Goal: Information Seeking & Learning: Understand process/instructions

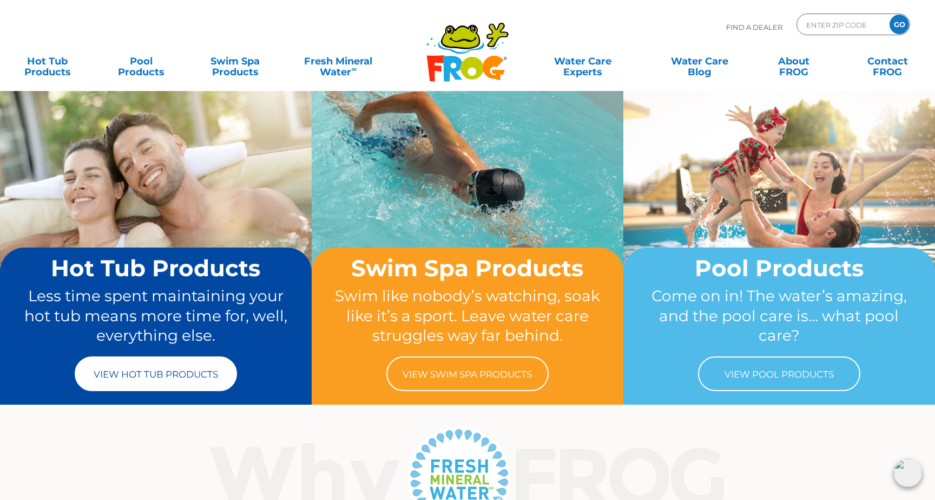
click at [165, 380] on link "View Hot Tub Products" at bounding box center [156, 373] width 162 height 35
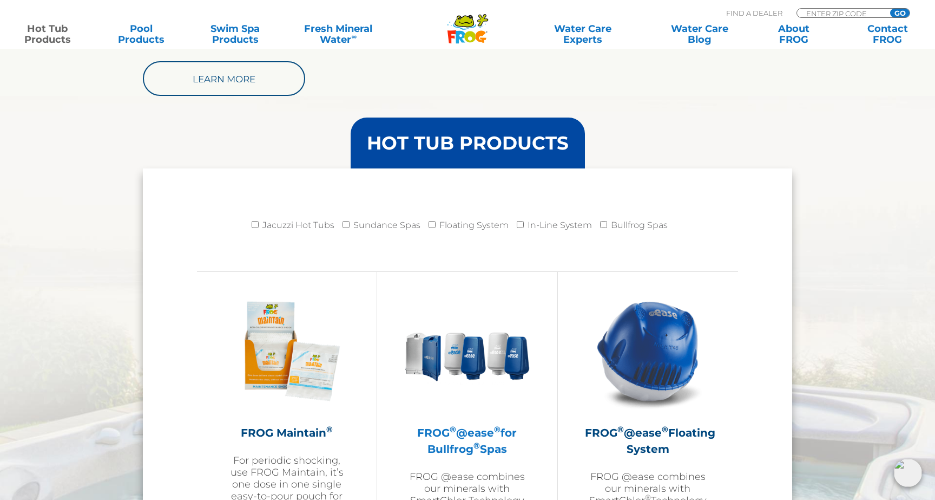
scroll to position [998, 0]
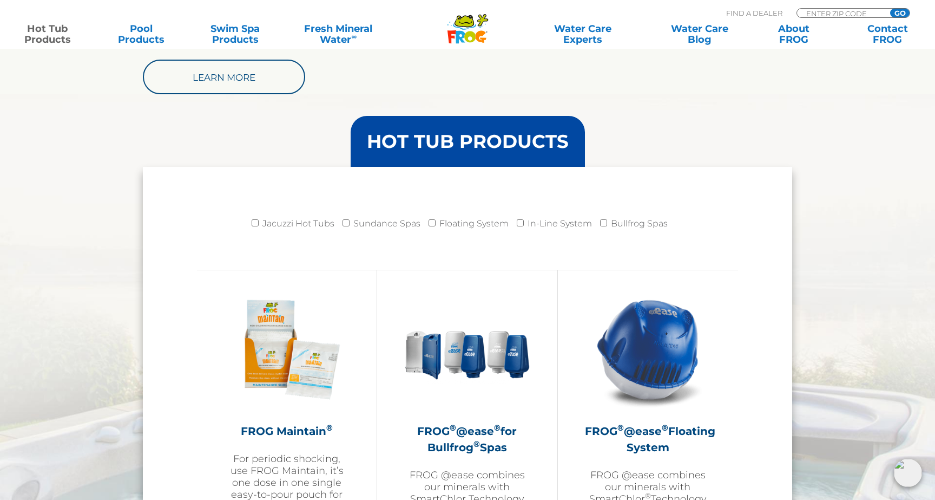
click at [261, 220] on li "Jacuzzi Hot Tubs" at bounding box center [297, 226] width 91 height 27
click at [259, 222] on input "Jacuzzi Hot Tubs" at bounding box center [255, 222] width 7 height 7
checkbox input "true"
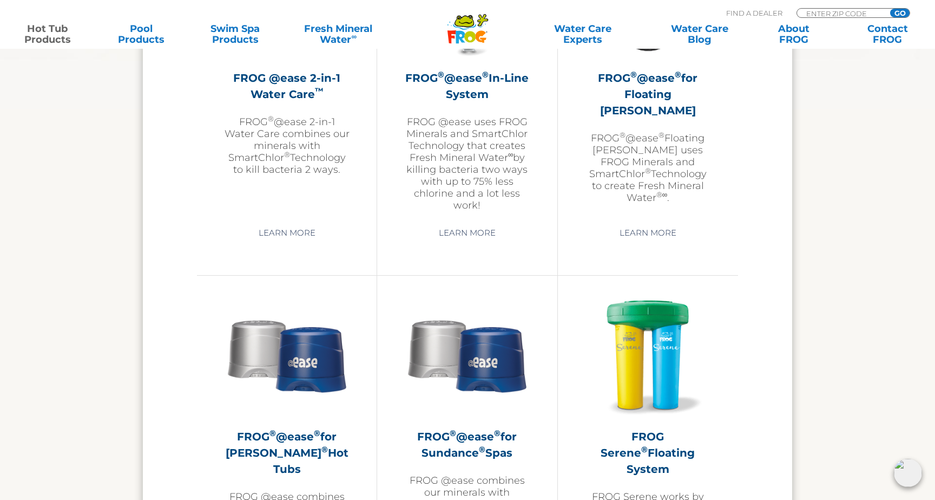
scroll to position [1808, 0]
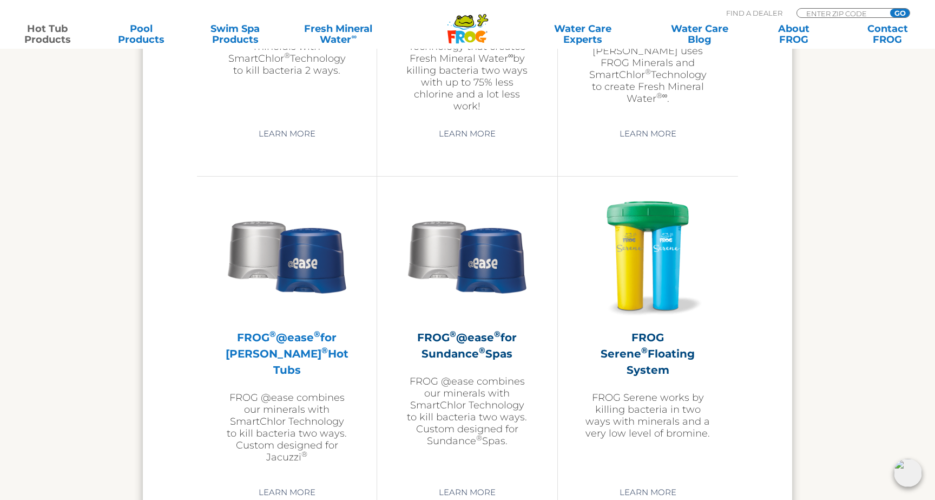
click at [304, 365] on h2 "FROG ® @ease ® for Jacuzzi ® Hot Tubs" at bounding box center [287, 353] width 126 height 49
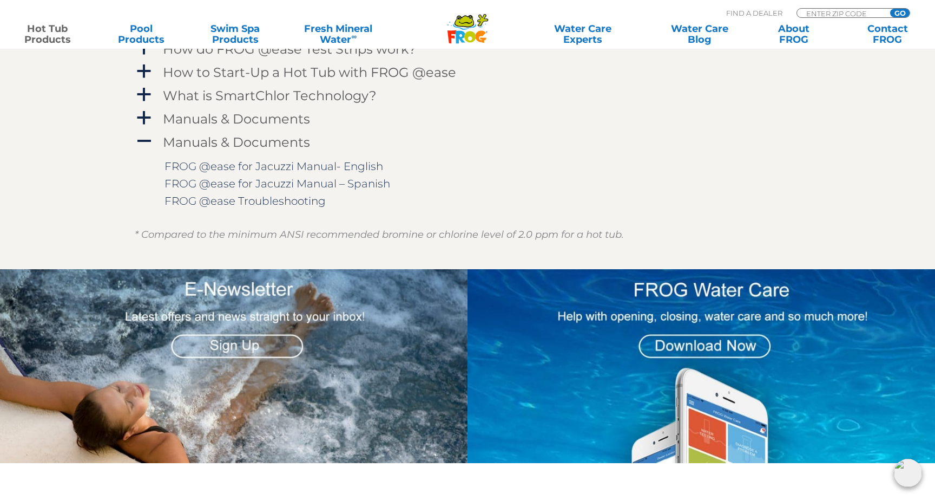
scroll to position [1018, 0]
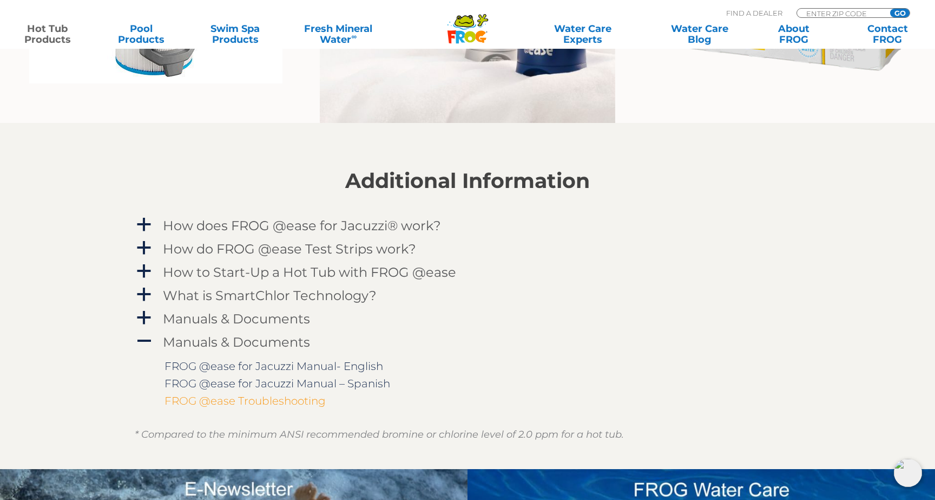
click at [288, 398] on link "FROG @ease Troubleshooting" at bounding box center [245, 400] width 161 height 13
